Goal: Communication & Community: Answer question/provide support

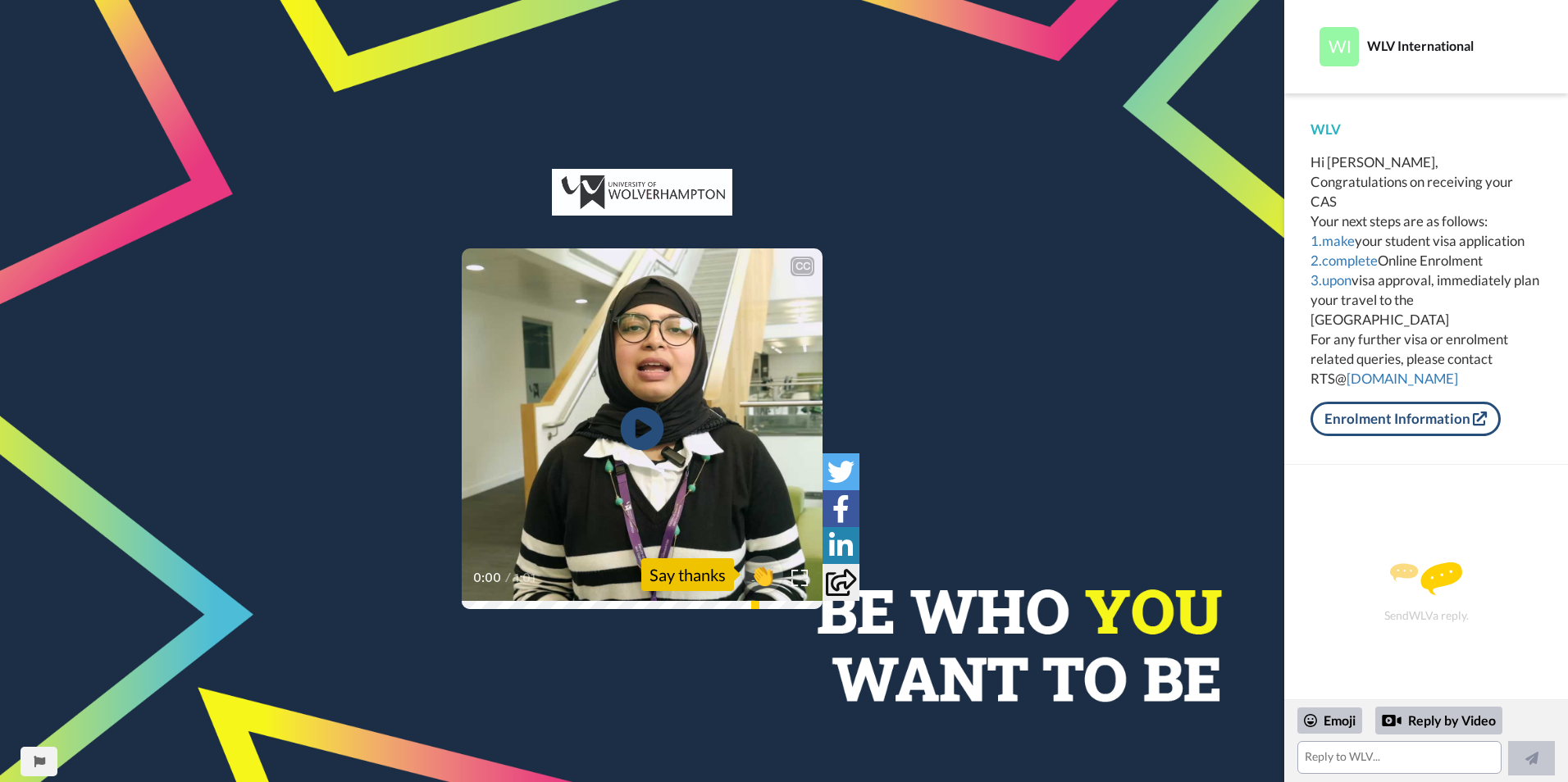
click at [630, 424] on icon at bounding box center [642, 429] width 43 height 43
click at [670, 571] on div "Say thanks" at bounding box center [688, 574] width 92 height 33
click at [756, 569] on span "👏" at bounding box center [763, 574] width 52 height 33
drag, startPoint x: 1348, startPoint y: 749, endPoint x: 1341, endPoint y: 765, distance: 17.5
click at [1346, 752] on textarea "👏" at bounding box center [1399, 757] width 204 height 33
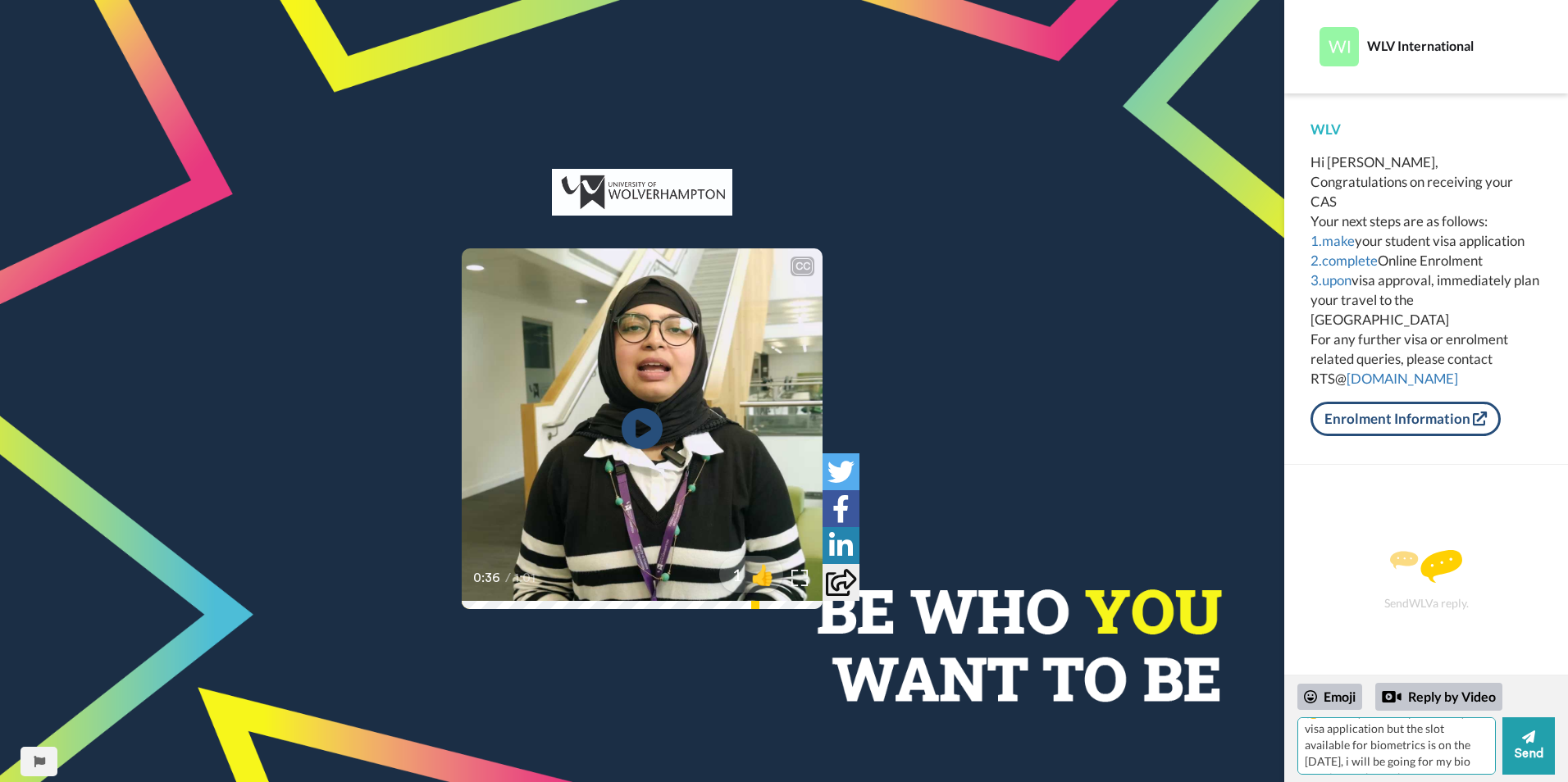
scroll to position [39, 0]
click at [1533, 752] on button "Send" at bounding box center [1528, 746] width 53 height 58
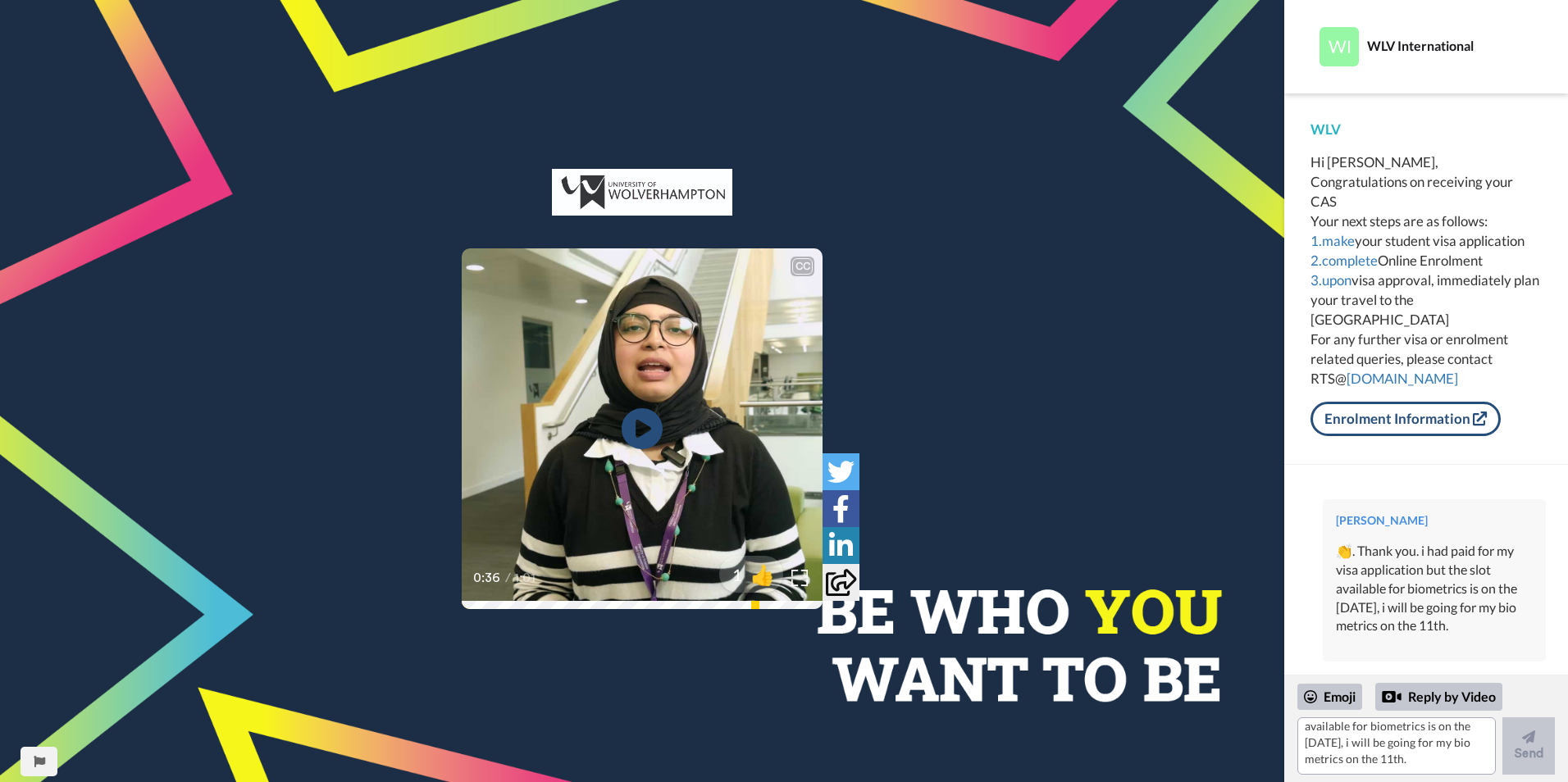
scroll to position [0, 0]
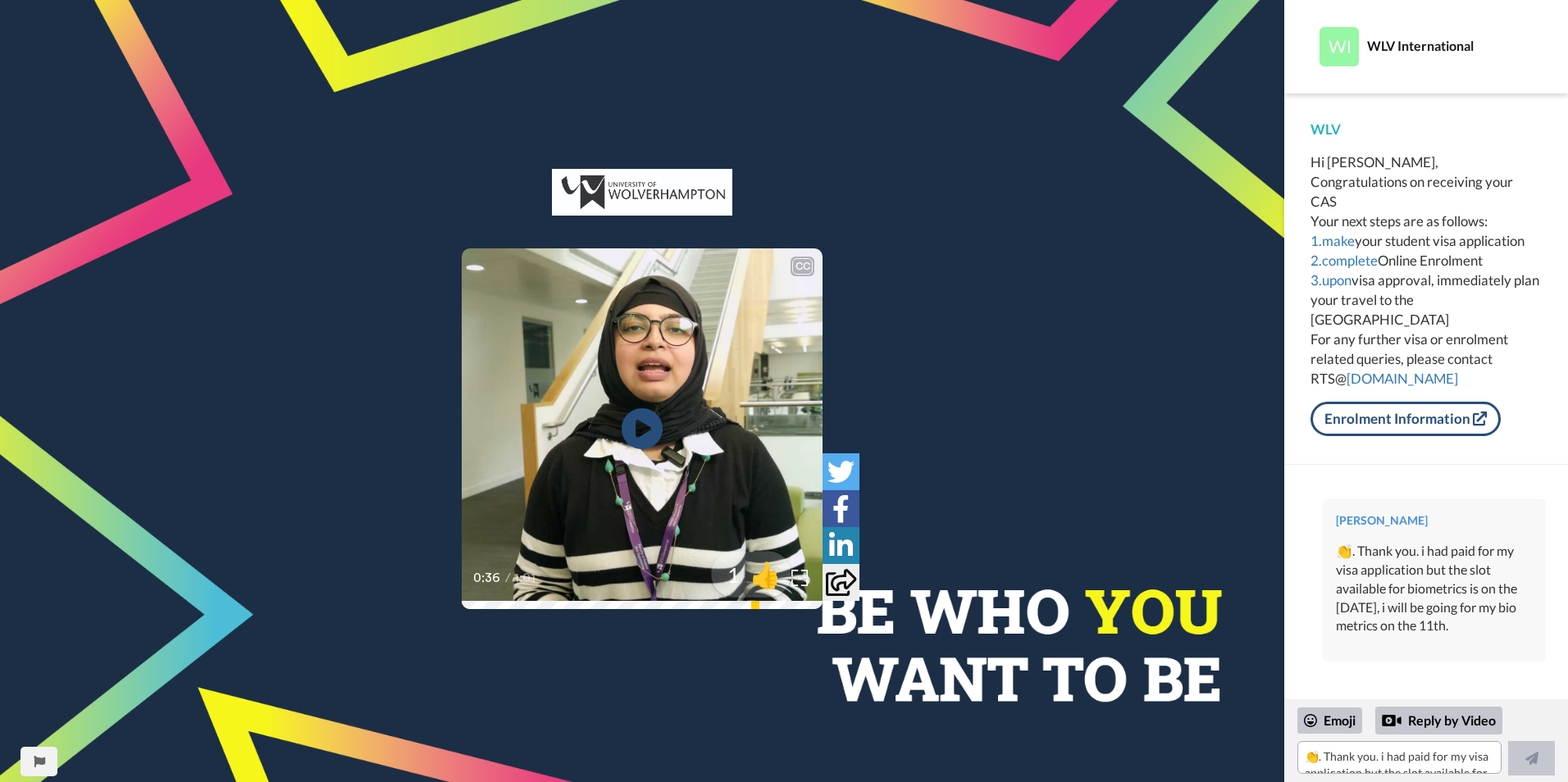
click at [747, 568] on span "👍" at bounding box center [766, 574] width 52 height 33
click at [1321, 752] on textarea "👍" at bounding box center [1399, 757] width 204 height 33
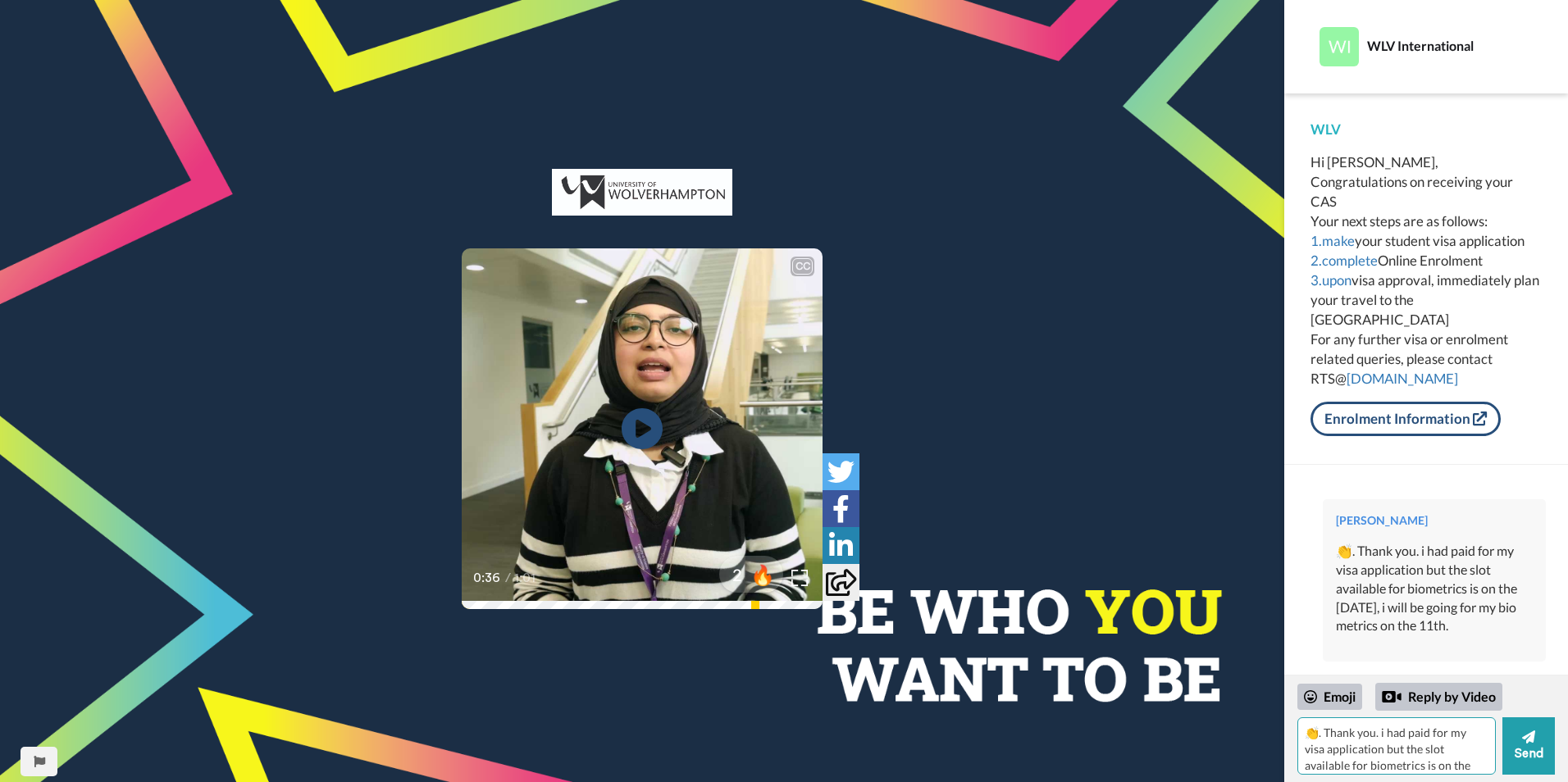
type textarea "👍"
click at [650, 433] on icon at bounding box center [642, 429] width 43 height 43
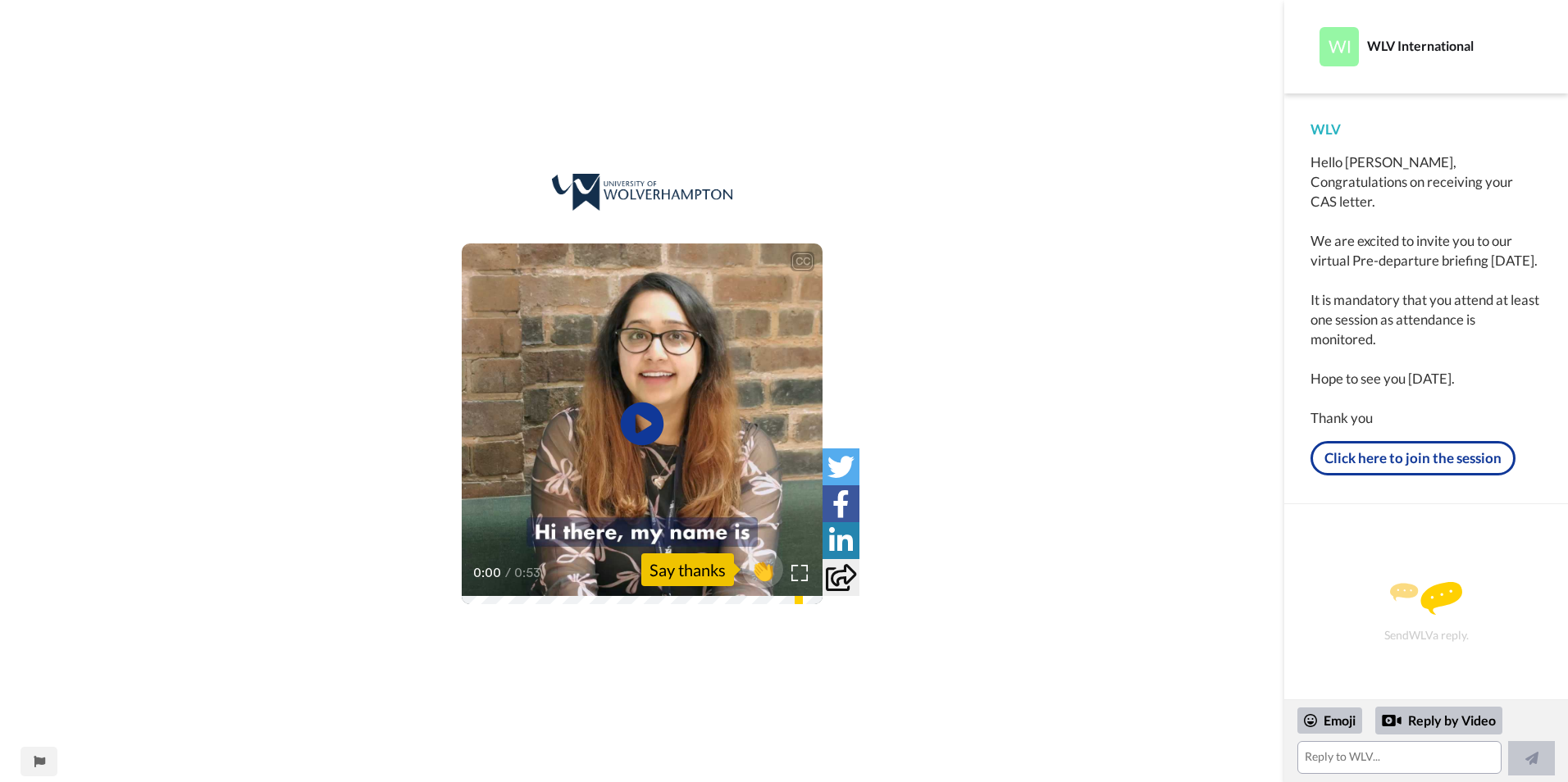
click at [645, 416] on icon at bounding box center [642, 423] width 43 height 43
click at [652, 568] on div "Say thanks" at bounding box center [688, 569] width 92 height 33
click at [692, 569] on div "Say thanks" at bounding box center [688, 569] width 92 height 33
click at [1320, 748] on textarea at bounding box center [1399, 757] width 204 height 33
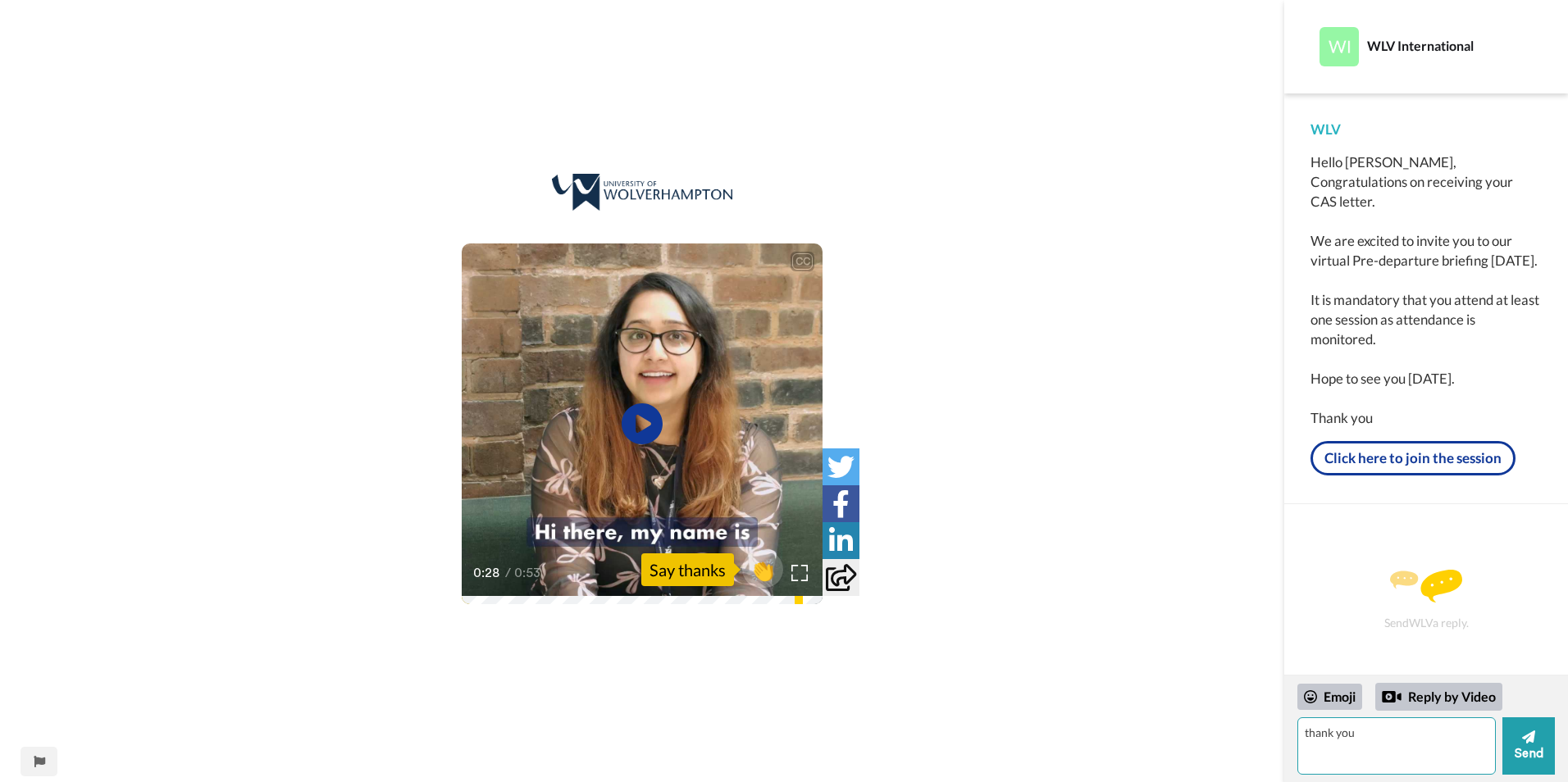
type textarea "thank you"
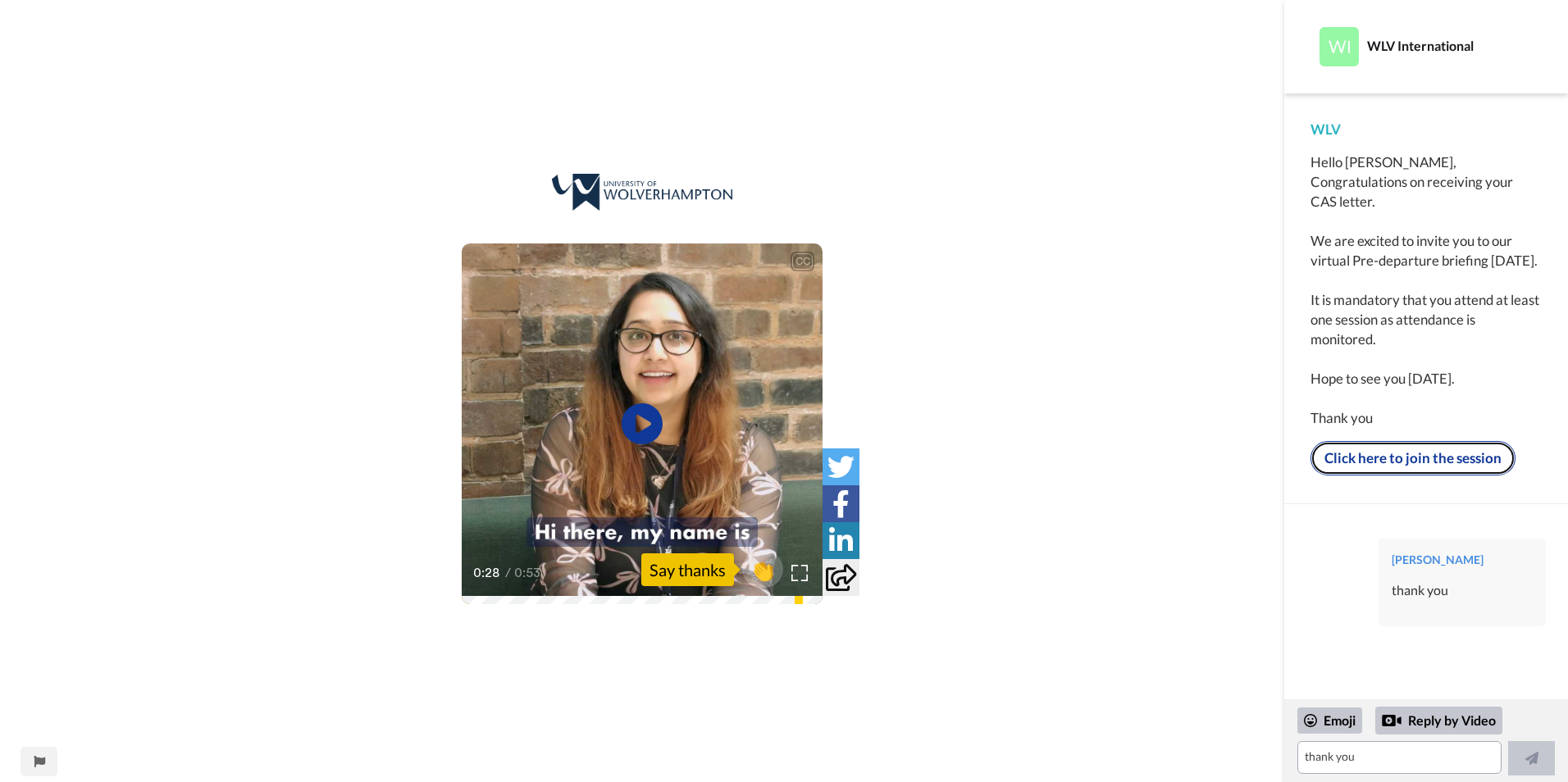
click at [1388, 452] on link "Click here to join the session" at bounding box center [1412, 459] width 205 height 35
